Goal: Task Accomplishment & Management: Use online tool/utility

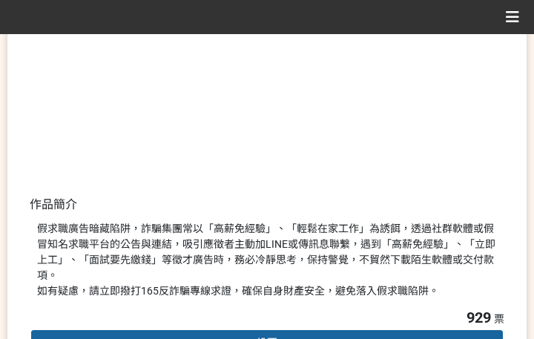
scroll to position [371, 0]
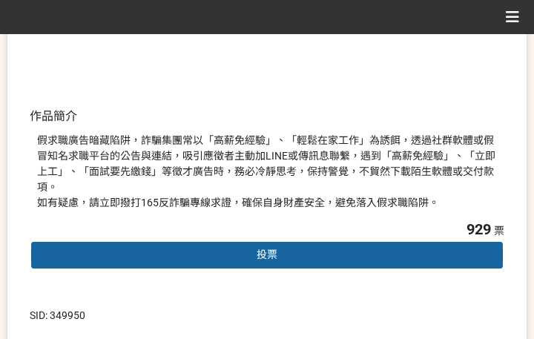
click at [191, 245] on div "投票" at bounding box center [267, 255] width 474 height 30
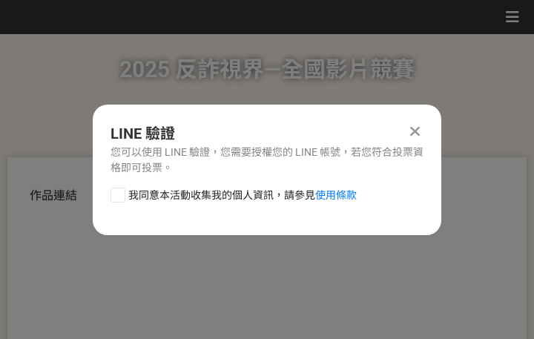
scroll to position [0, 0]
click at [202, 201] on span "我同意本活動收集我的個人資訊，請參見 使用條款" at bounding box center [242, 196] width 228 height 16
click at [121, 199] on input "我同意本活動收集我的個人資訊，請參見 使用條款" at bounding box center [116, 195] width 10 height 10
checkbox input "false"
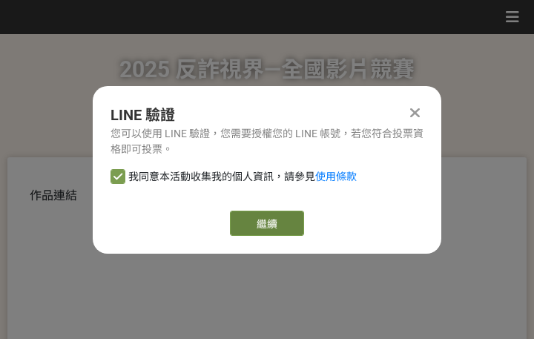
click at [259, 219] on link "繼續" at bounding box center [267, 222] width 74 height 25
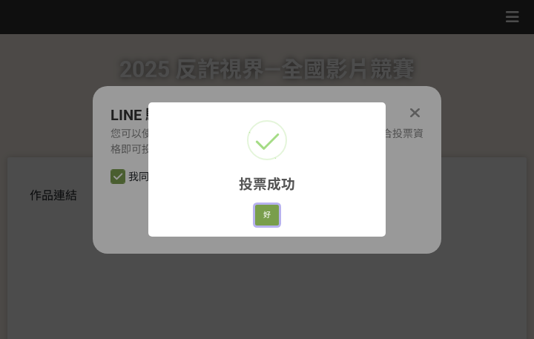
drag, startPoint x: 260, startPoint y: 213, endPoint x: 301, endPoint y: 214, distance: 40.8
click at [260, 213] on button "好" at bounding box center [267, 215] width 24 height 21
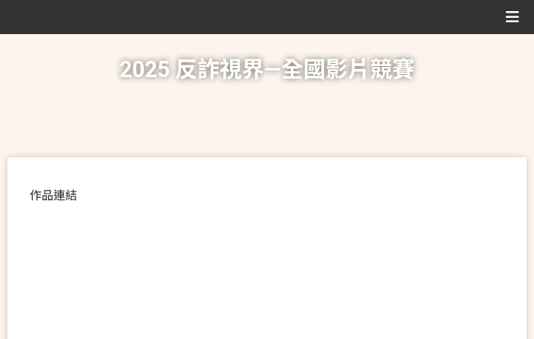
scroll to position [283, 0]
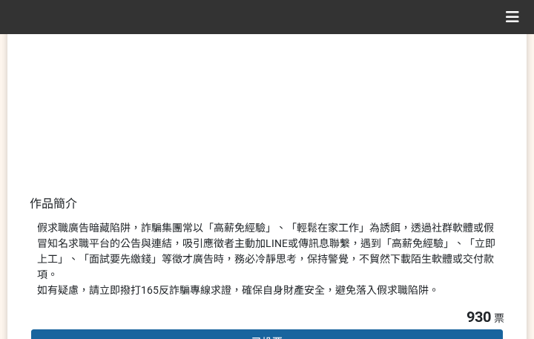
drag, startPoint x: 310, startPoint y: 267, endPoint x: 420, endPoint y: 278, distance: 111.0
click at [311, 267] on div "假求職廣告暗藏陷阱，詐騙集團常以「高薪免經驗」、「輕鬆在家工作」為誘餌，透過社群軟體或假冒知名求職平台的公告與連結，吸引應徵者主動加LINE或傳訊息聯繫，遇到…" at bounding box center [267, 259] width 460 height 78
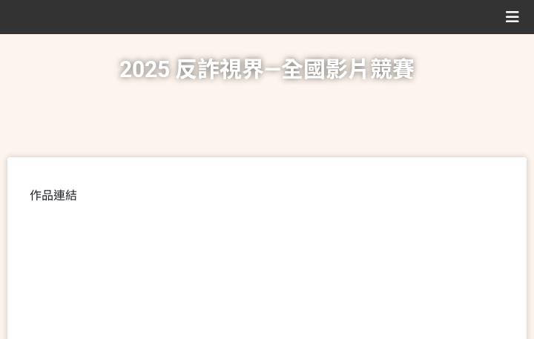
scroll to position [371, 0]
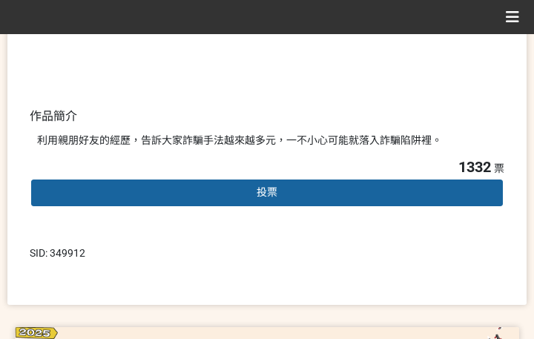
click at [239, 199] on div "投票" at bounding box center [267, 193] width 474 height 30
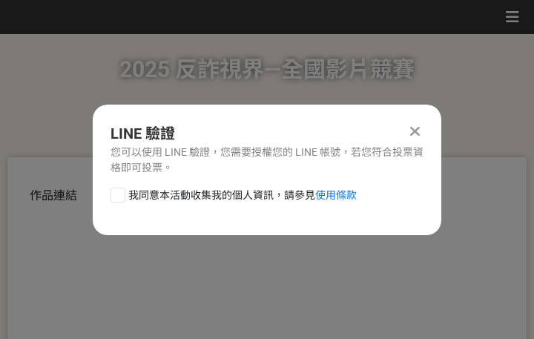
scroll to position [0, 0]
click at [211, 194] on span "我同意本活動收集我的個人資訊，請參見 使用條款" at bounding box center [242, 196] width 228 height 16
click at [121, 194] on input "我同意本活動收集我的個人資訊，請參見 使用條款" at bounding box center [116, 195] width 10 height 10
checkbox input "false"
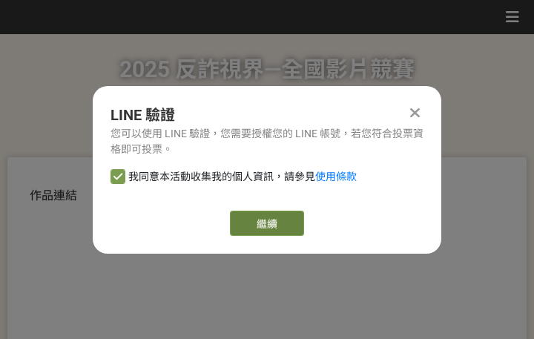
click at [276, 217] on link "繼續" at bounding box center [267, 222] width 74 height 25
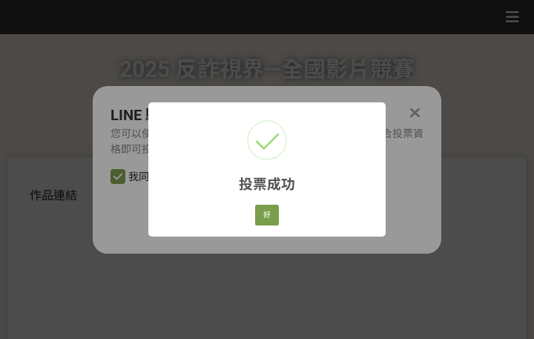
click at [265, 225] on div "好 Cancel" at bounding box center [267, 214] width 28 height 25
click at [273, 209] on button "好" at bounding box center [267, 215] width 24 height 21
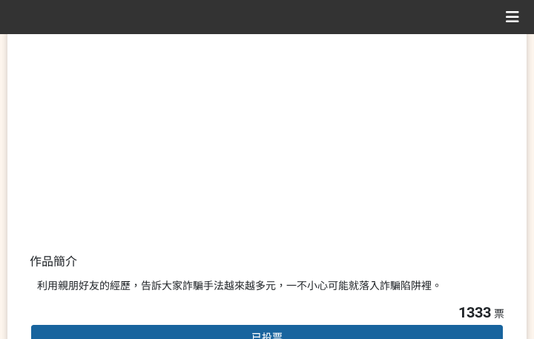
scroll to position [283, 0]
